Goal: Information Seeking & Learning: Learn about a topic

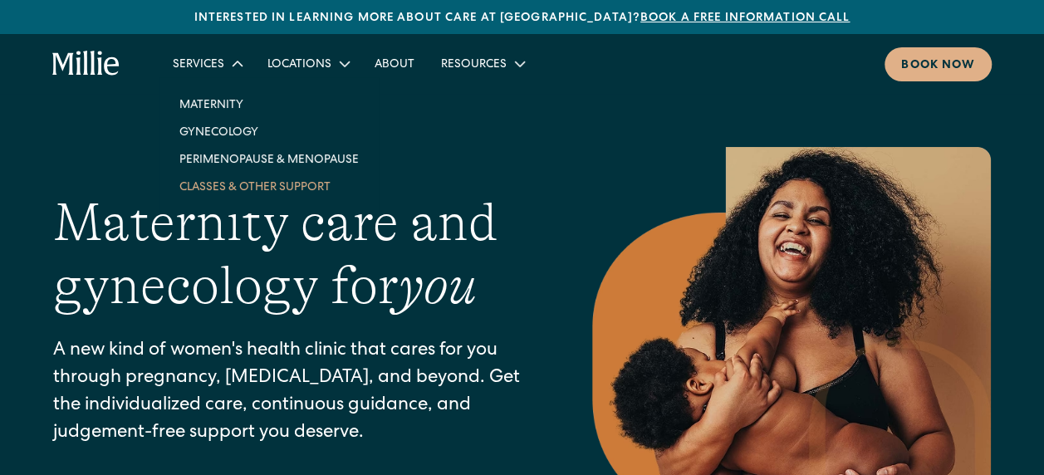
click at [228, 189] on link "Classes & Other Support" at bounding box center [269, 186] width 206 height 27
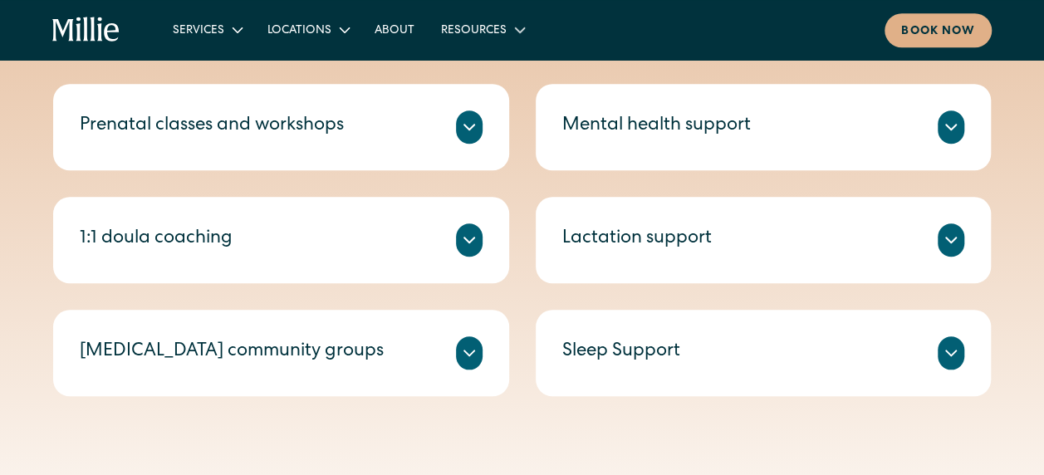
scroll to position [498, 0]
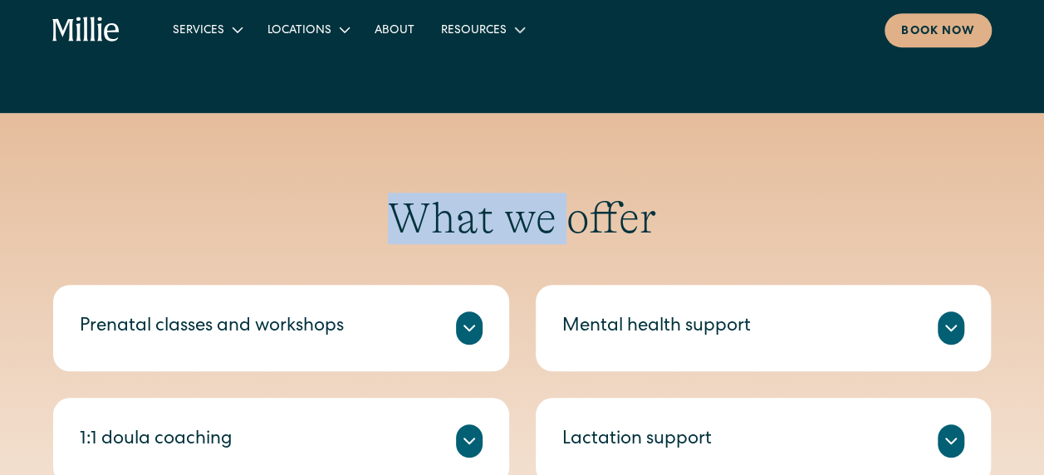
drag, startPoint x: 401, startPoint y: 218, endPoint x: 570, endPoint y: 220, distance: 168.6
click at [570, 220] on h2 "What we offer" at bounding box center [522, 218] width 938 height 51
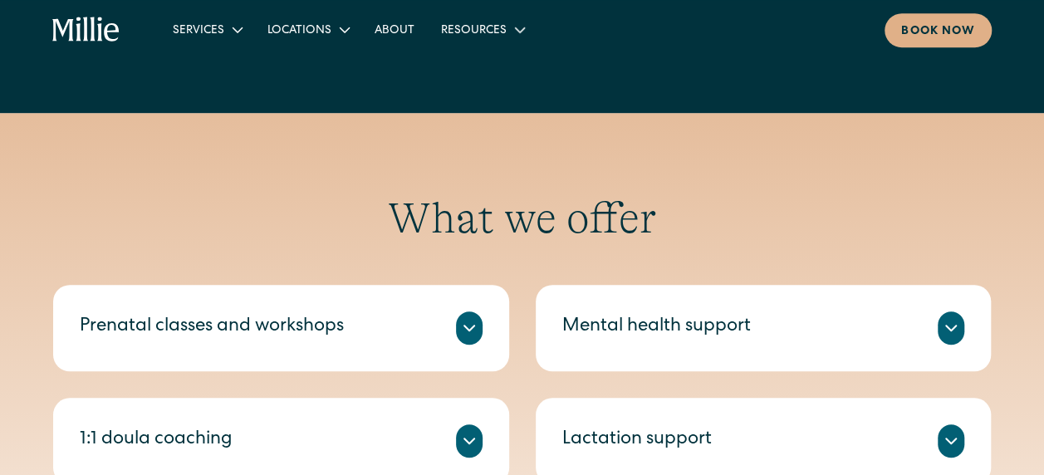
drag, startPoint x: 570, startPoint y: 220, endPoint x: 623, endPoint y: 239, distance: 56.5
click at [623, 239] on h2 "What we offer" at bounding box center [522, 218] width 938 height 51
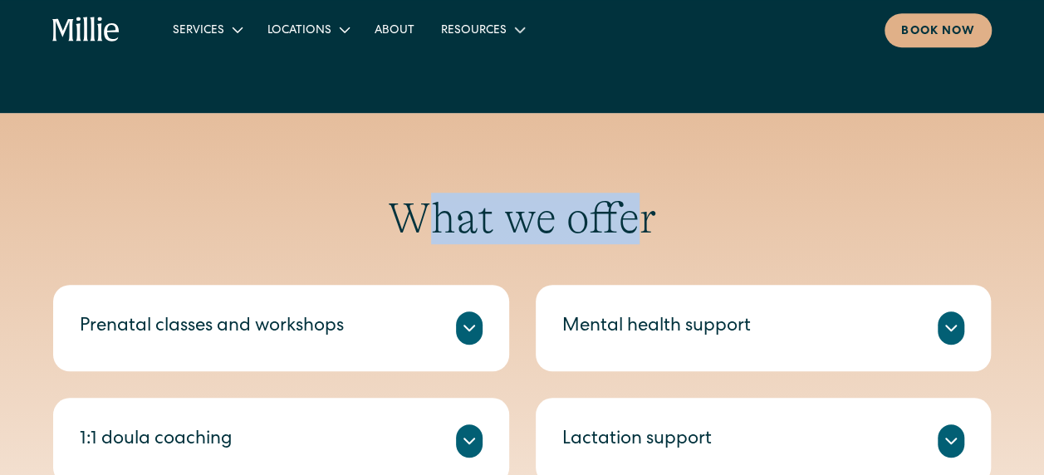
drag, startPoint x: 631, startPoint y: 226, endPoint x: 430, endPoint y: 223, distance: 201.0
click at [430, 223] on h2 "What we offer" at bounding box center [522, 218] width 938 height 51
drag, startPoint x: 430, startPoint y: 223, endPoint x: 583, endPoint y: 231, distance: 153.0
click at [583, 231] on h2 "What we offer" at bounding box center [522, 218] width 938 height 51
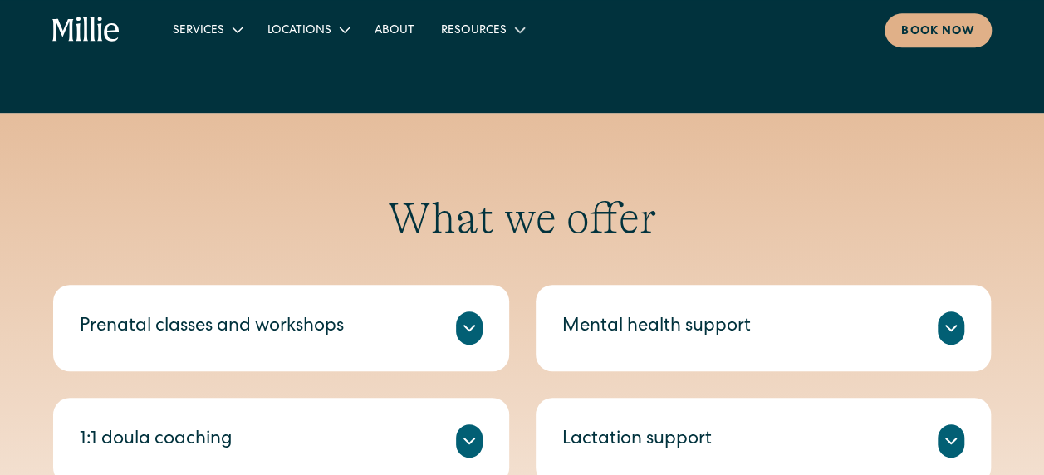
click at [691, 231] on h2 "What we offer" at bounding box center [522, 218] width 938 height 51
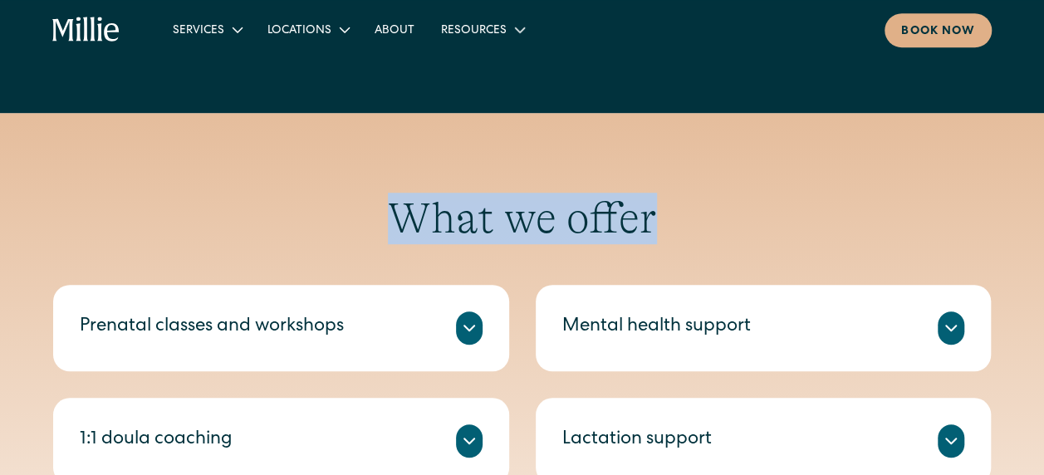
drag, startPoint x: 658, startPoint y: 223, endPoint x: 407, endPoint y: 217, distance: 250.9
click at [407, 217] on h2 "What we offer" at bounding box center [522, 218] width 938 height 51
drag, startPoint x: 407, startPoint y: 217, endPoint x: 540, endPoint y: 225, distance: 133.1
click at [540, 225] on h2 "What we offer" at bounding box center [522, 218] width 938 height 51
click at [489, 218] on h2 "What we offer" at bounding box center [522, 218] width 938 height 51
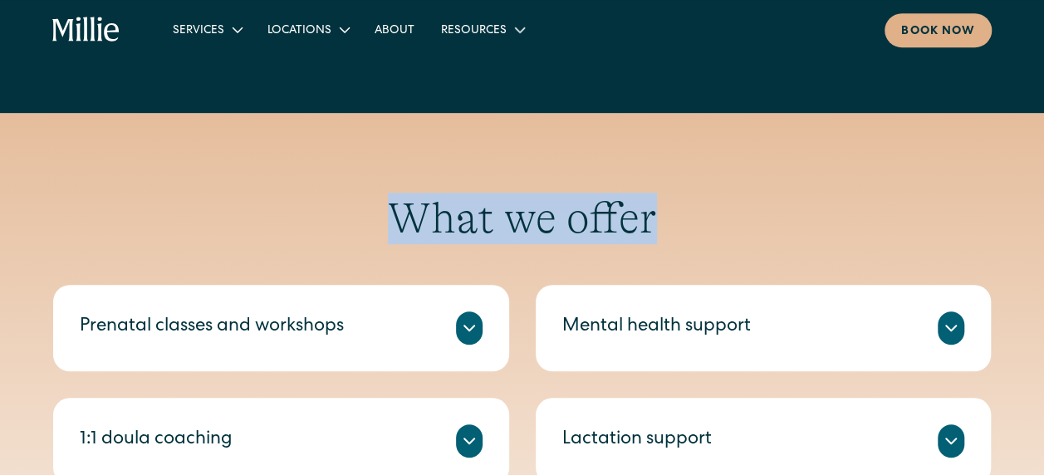
drag, startPoint x: 668, startPoint y: 222, endPoint x: 367, endPoint y: 229, distance: 300.7
click at [367, 229] on h2 "What we offer" at bounding box center [522, 218] width 938 height 51
drag, startPoint x: 367, startPoint y: 229, endPoint x: 478, endPoint y: 233, distance: 111.3
click at [478, 233] on h2 "What we offer" at bounding box center [522, 218] width 938 height 51
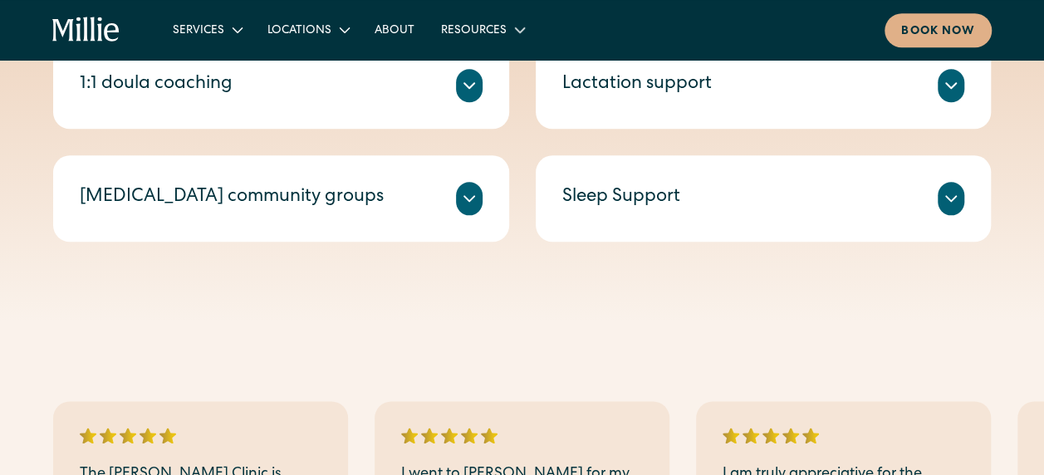
scroll to position [664, 0]
